Goal: Information Seeking & Learning: Learn about a topic

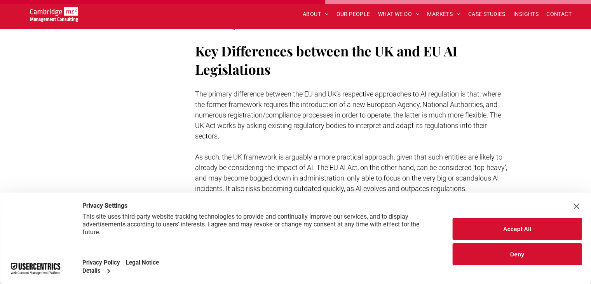
scroll to position [1633, 0]
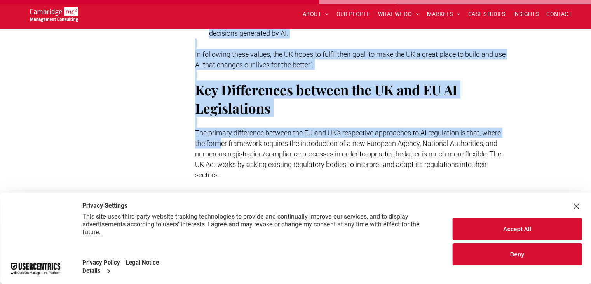
drag, startPoint x: 190, startPoint y: 115, endPoint x: 220, endPoint y: 128, distance: 33.1
click at [259, 117] on p at bounding box center [352, 122] width 314 height 10
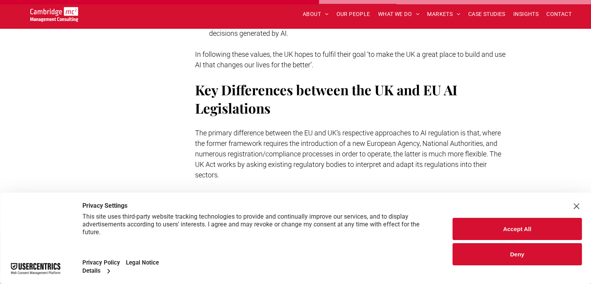
click at [311, 134] on span "The primary difference between the EU and UK’s respective approaches to AI regu…" at bounding box center [348, 154] width 306 height 50
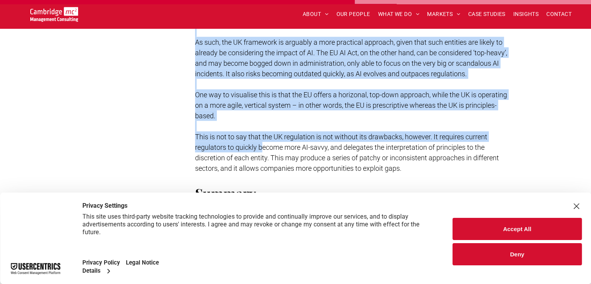
scroll to position [1827, 0]
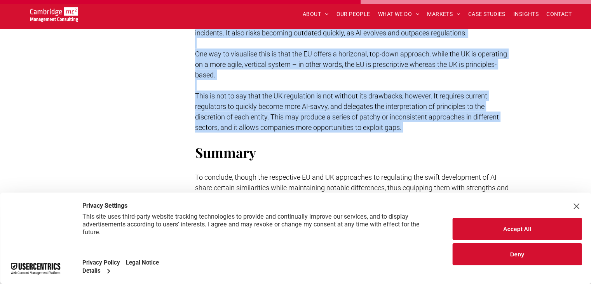
drag, startPoint x: 195, startPoint y: 117, endPoint x: 303, endPoint y: 134, distance: 109.4
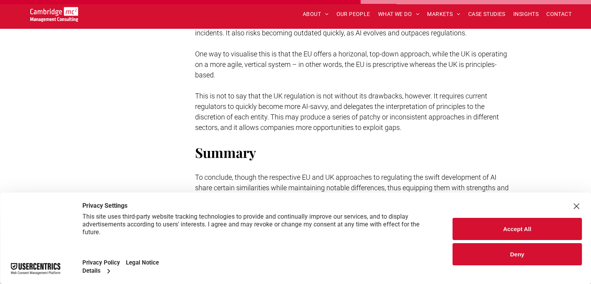
click at [293, 143] on h2 "Summary" at bounding box center [352, 152] width 314 height 18
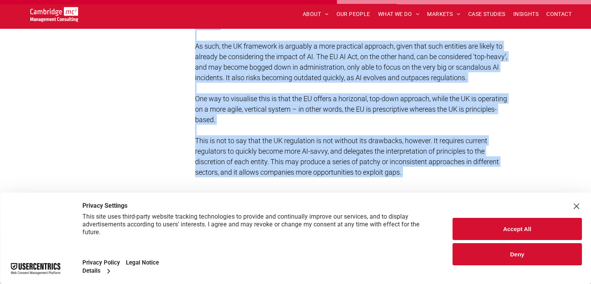
scroll to position [1788, 0]
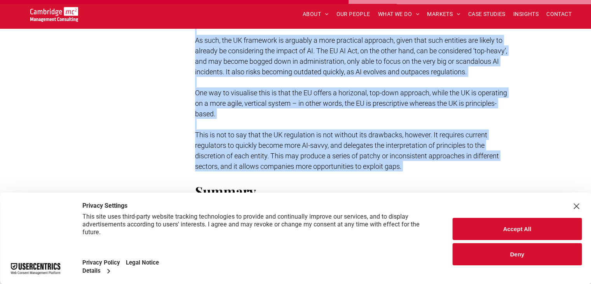
drag, startPoint x: 197, startPoint y: 119, endPoint x: 451, endPoint y: 174, distance: 258.9
copy div "Lor ipsumdo sitametcon adipisc eli SE doe TE’i utlaboreet doloremagn al EN admi…"
